Goal: Task Accomplishment & Management: Use online tool/utility

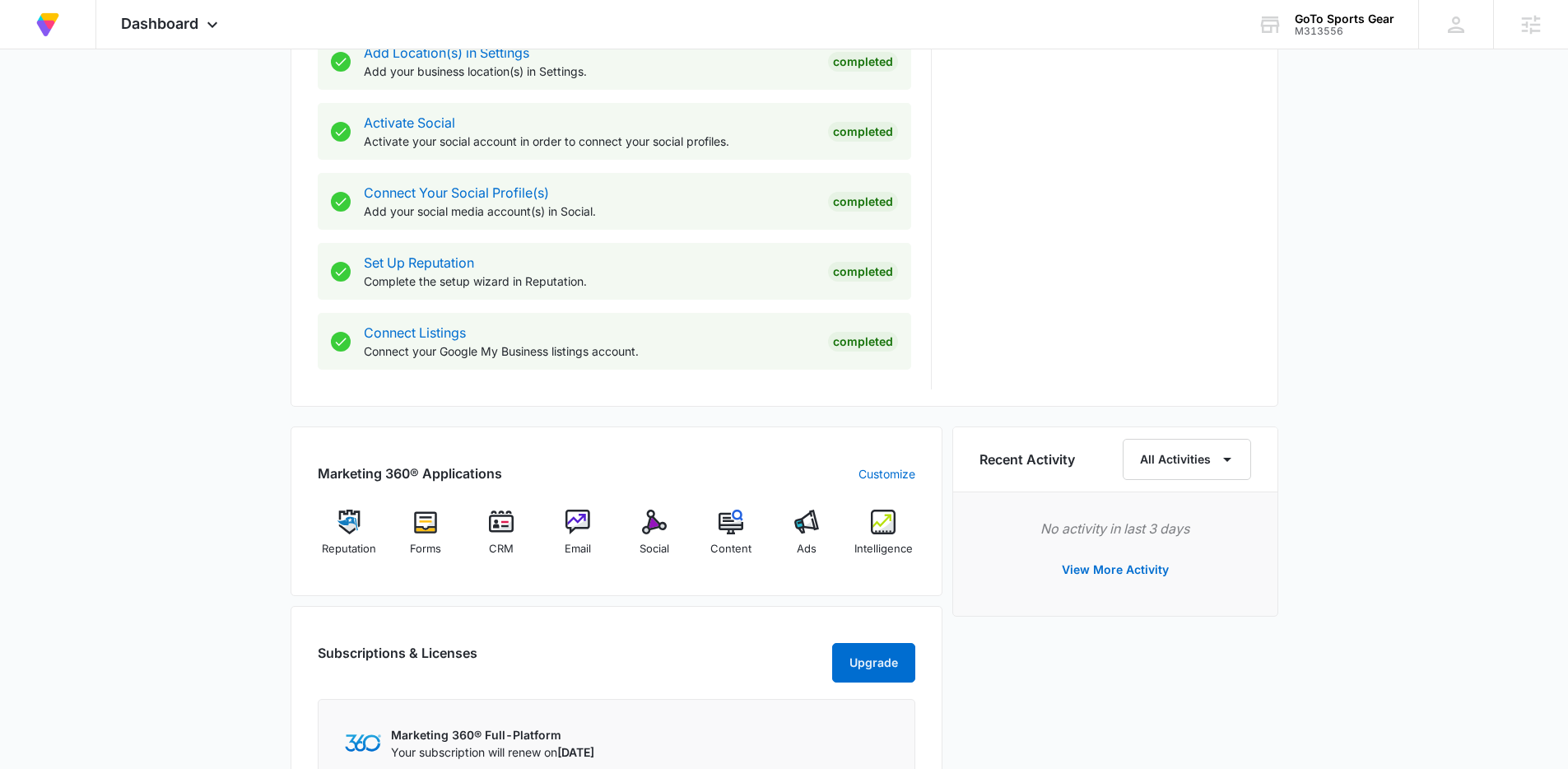
scroll to position [1006, 0]
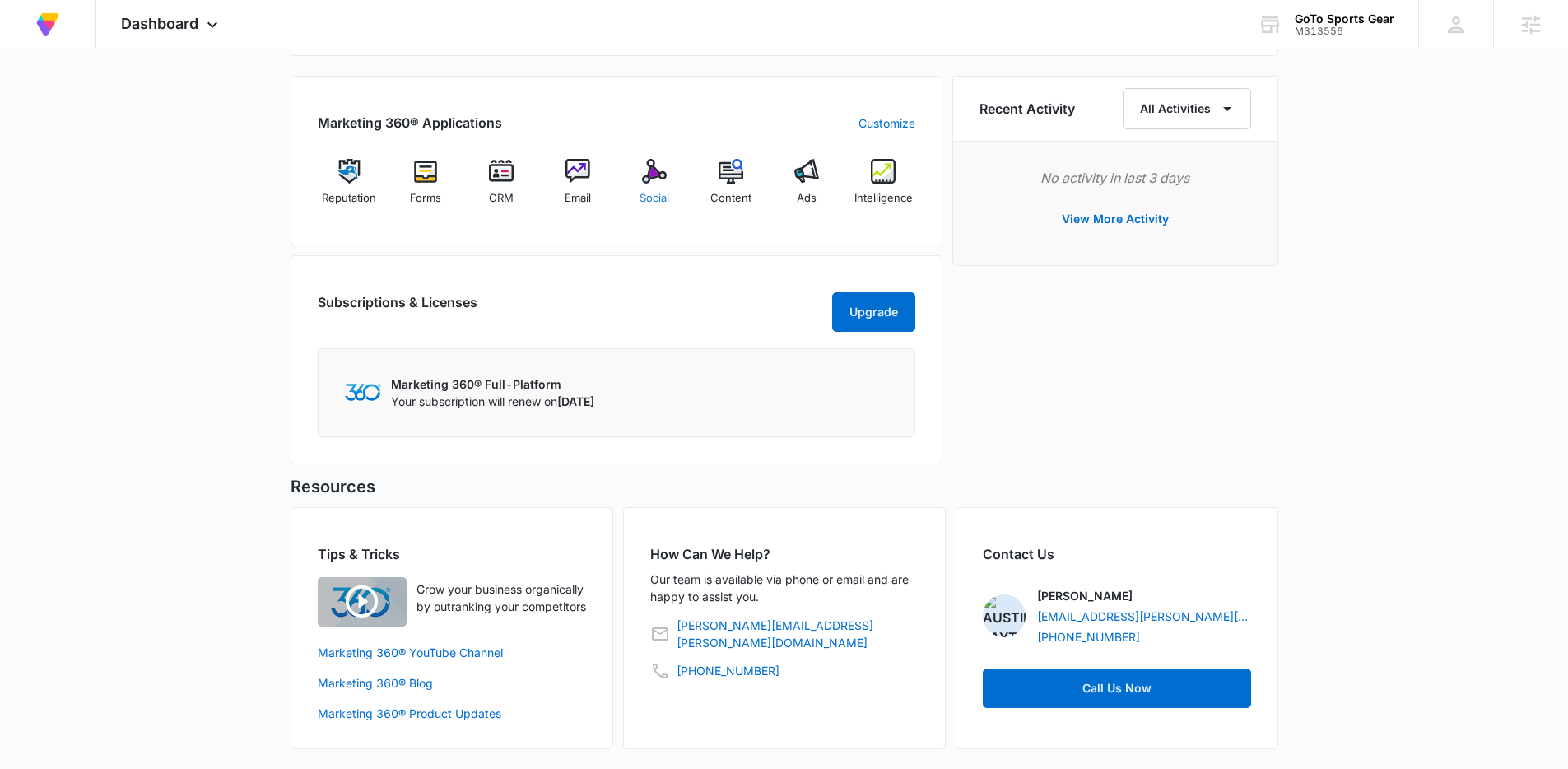
click at [658, 190] on span "Social" at bounding box center [654, 198] width 29 height 16
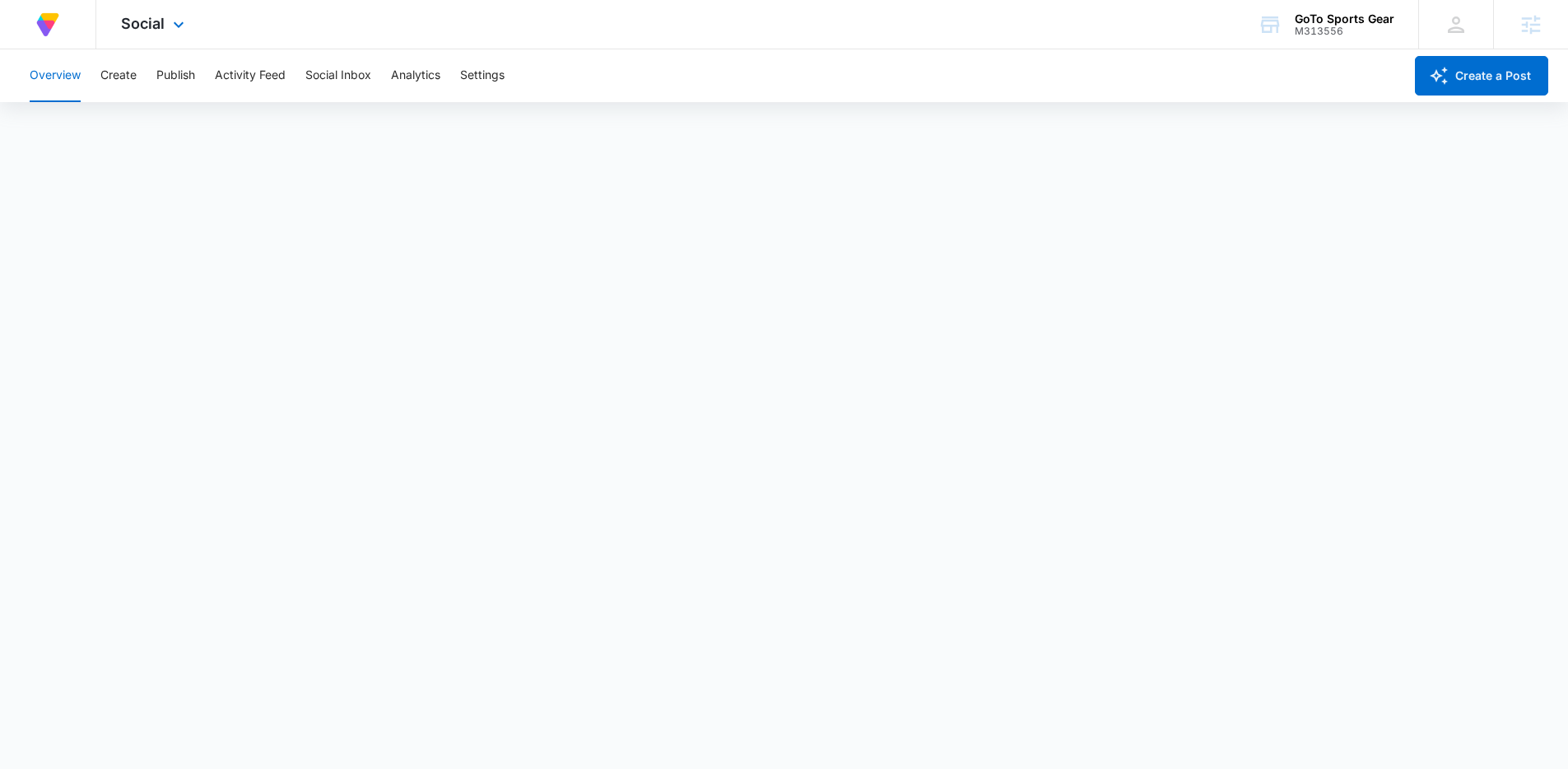
drag, startPoint x: 988, startPoint y: 76, endPoint x: 1046, endPoint y: 0, distance: 95.6
click at [988, 76] on div "Overview Create Publish Activity Feed Social Inbox Analytics Settings" at bounding box center [712, 75] width 1384 height 53
click at [187, 84] on button "Publish" at bounding box center [176, 75] width 39 height 53
click at [938, 25] on div "At Volusion, we work hard to [PERSON_NAME] a great work environment where every…" at bounding box center [784, 24] width 1568 height 49
